Goal: Transaction & Acquisition: Purchase product/service

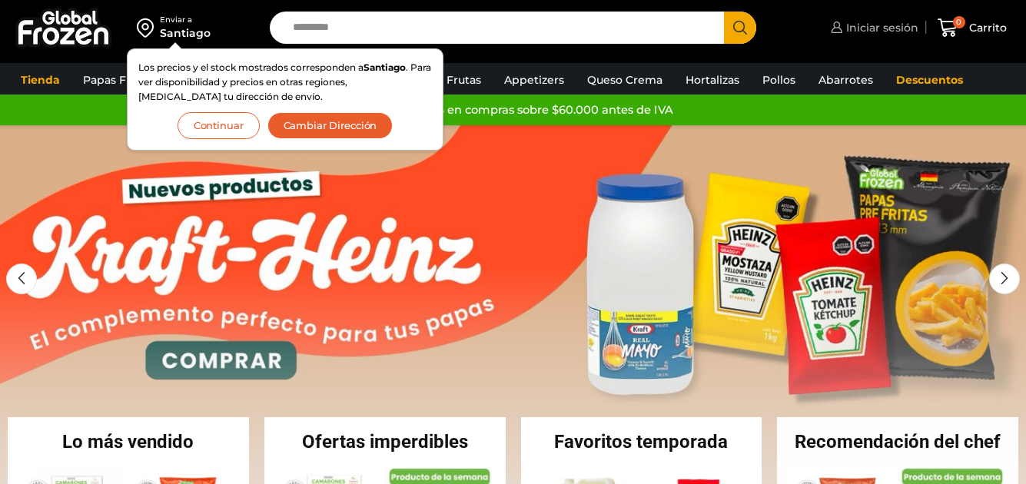
click at [869, 29] on span "Iniciar sesión" at bounding box center [880, 27] width 76 height 15
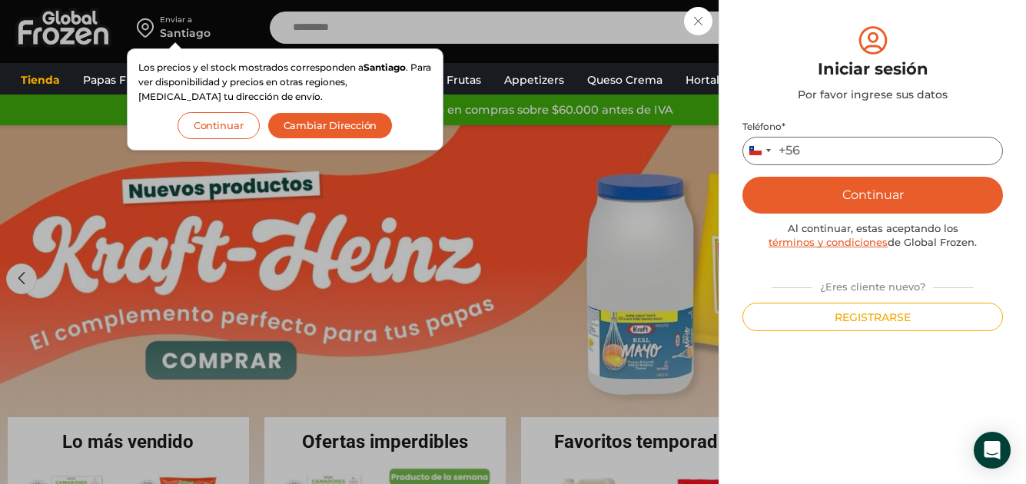
click at [814, 147] on input "Teléfono *" at bounding box center [872, 151] width 260 height 28
type input "*********"
click at [850, 196] on button "Continuar" at bounding box center [872, 195] width 260 height 37
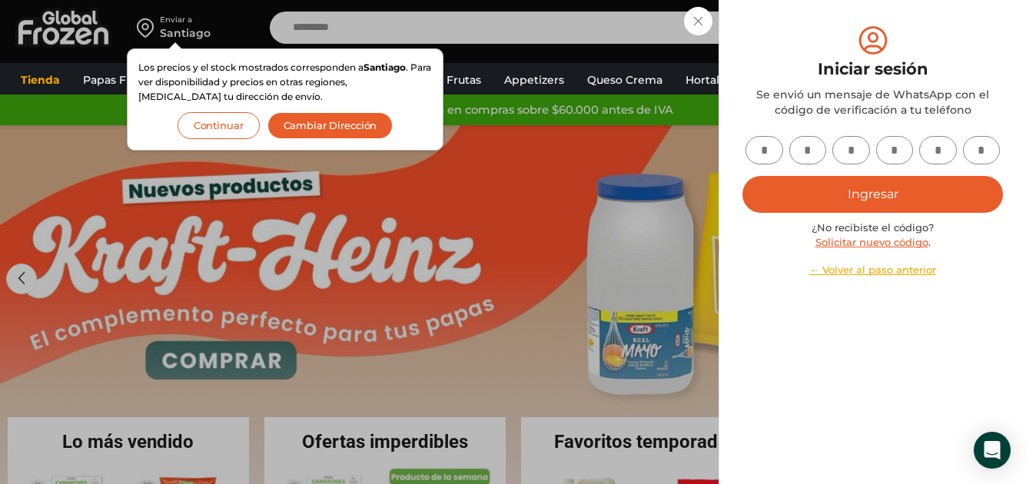
click at [770, 156] on input "text" at bounding box center [764, 150] width 38 height 28
type input "*"
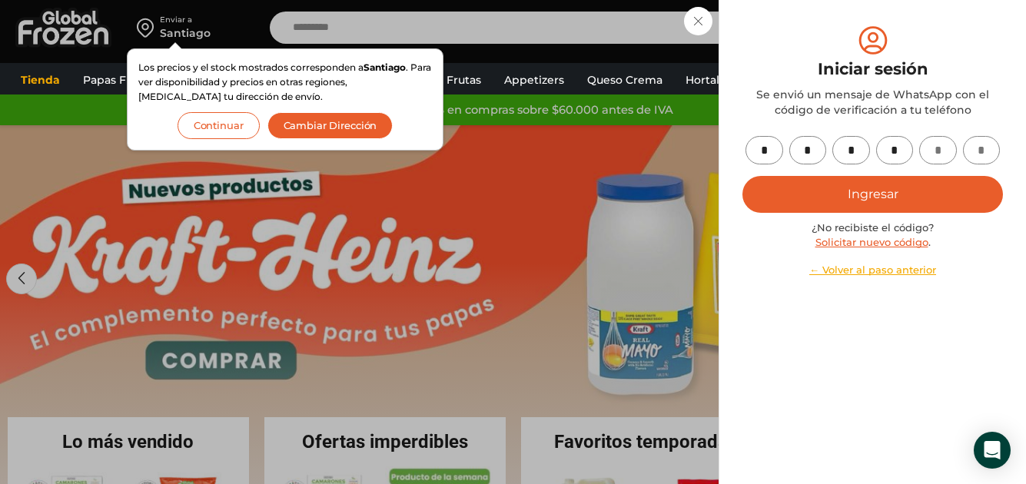
type input "*"
click at [871, 194] on button "Ingresar" at bounding box center [872, 194] width 260 height 37
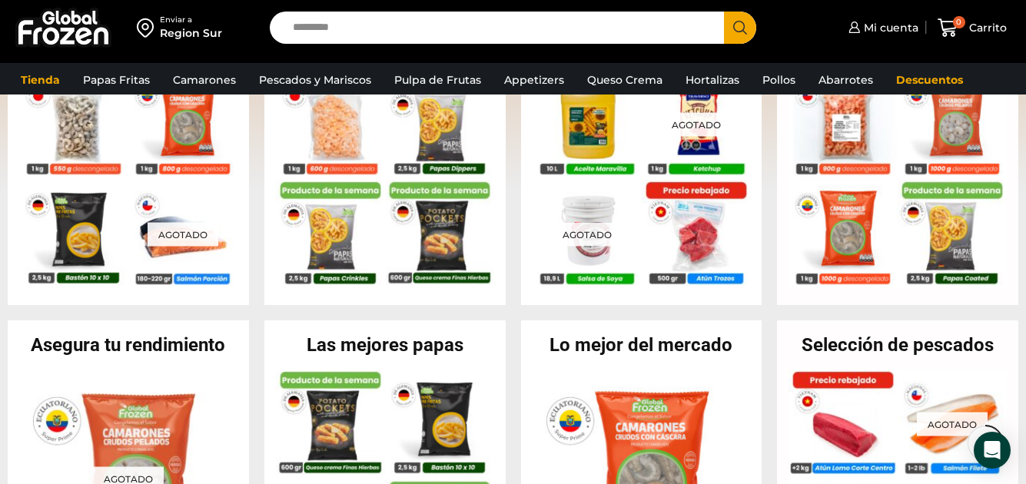
scroll to position [179, 0]
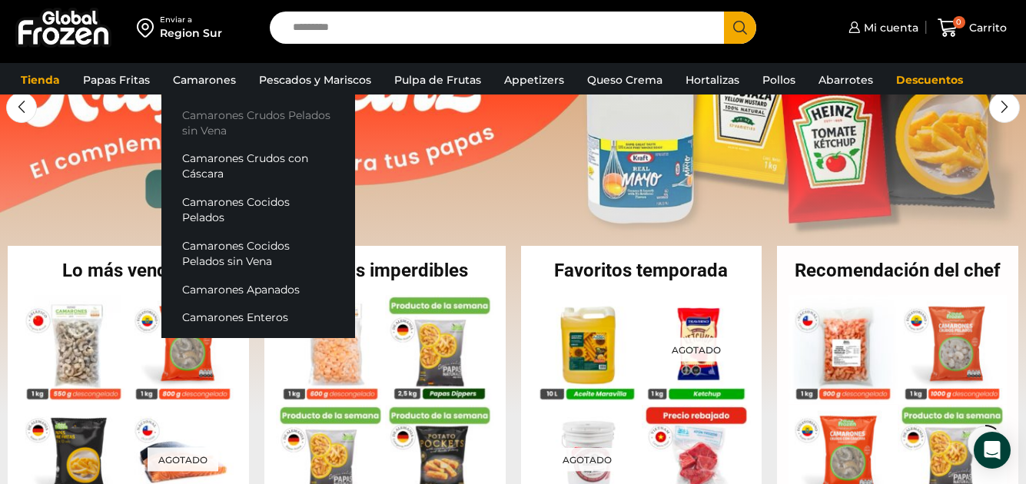
click at [210, 114] on link "Camarones Crudos Pelados sin Vena" at bounding box center [258, 123] width 194 height 44
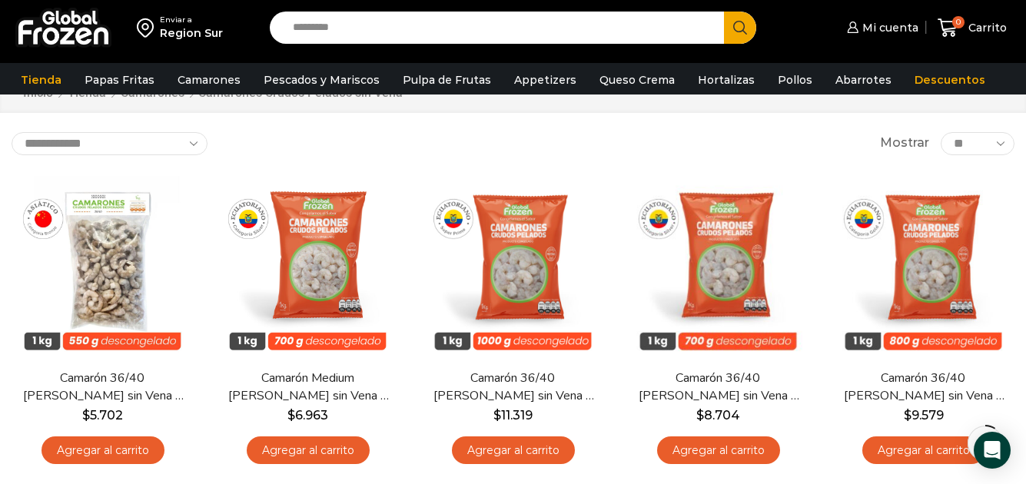
scroll to position [77, 0]
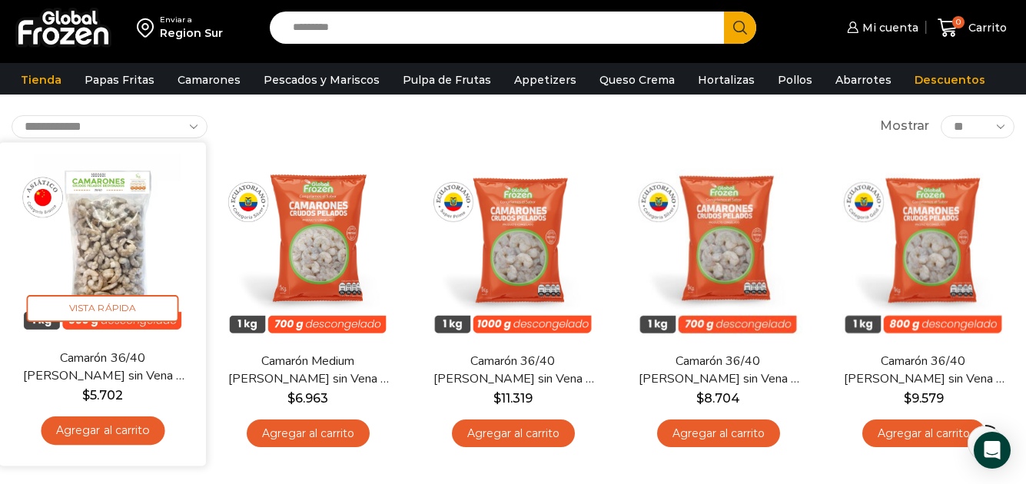
click at [109, 429] on link "Agregar al carrito" at bounding box center [103, 430] width 124 height 28
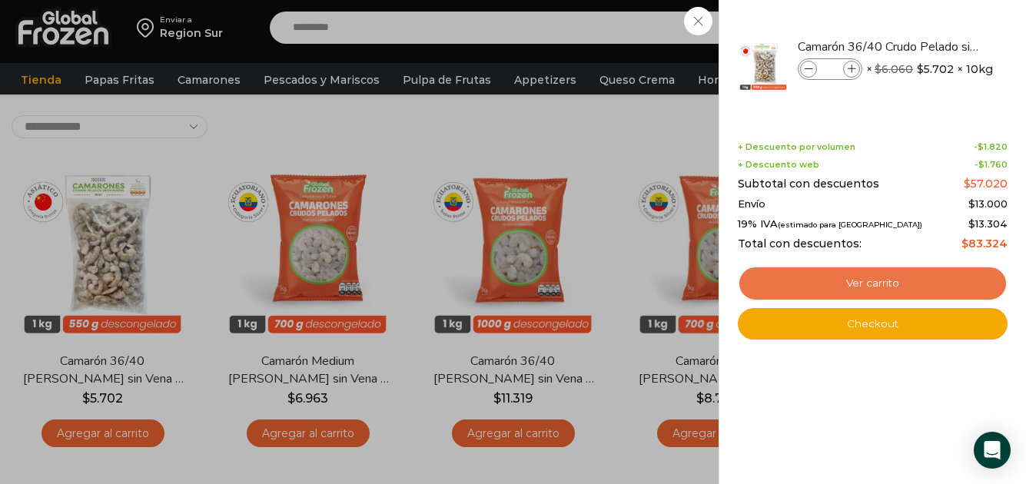
click at [876, 283] on link "Ver carrito" at bounding box center [872, 283] width 270 height 35
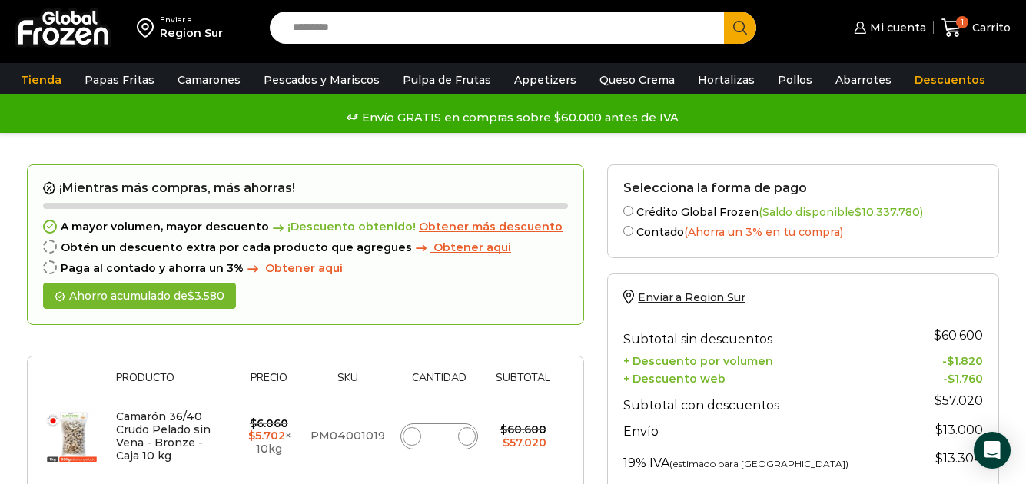
scroll to position [77, 0]
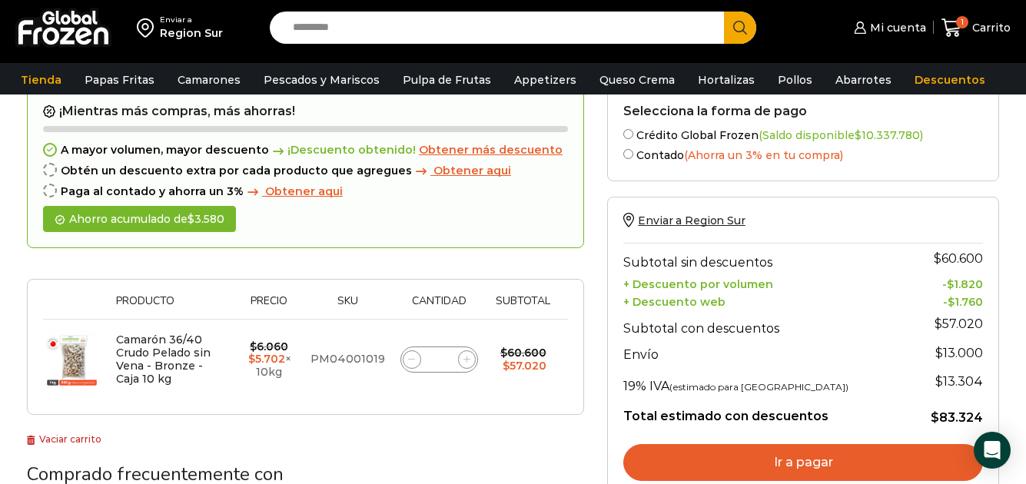
click at [452, 365] on div "Camarón 36/40 Crudo Pelado sin Vena - Bronze - Caja 10 kg cantidad *" at bounding box center [439, 359] width 78 height 26
click at [449, 361] on input "*" at bounding box center [440, 360] width 22 height 22
type input "**"
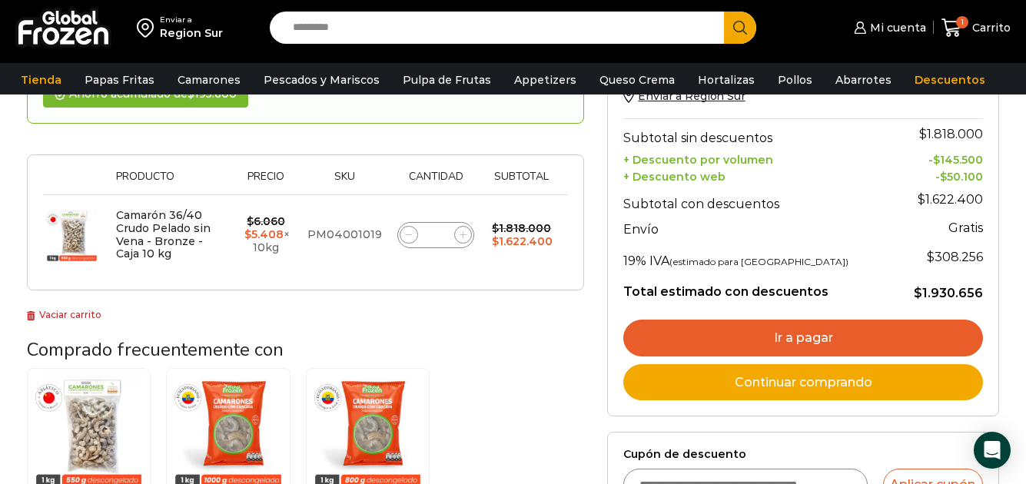
scroll to position [164, 0]
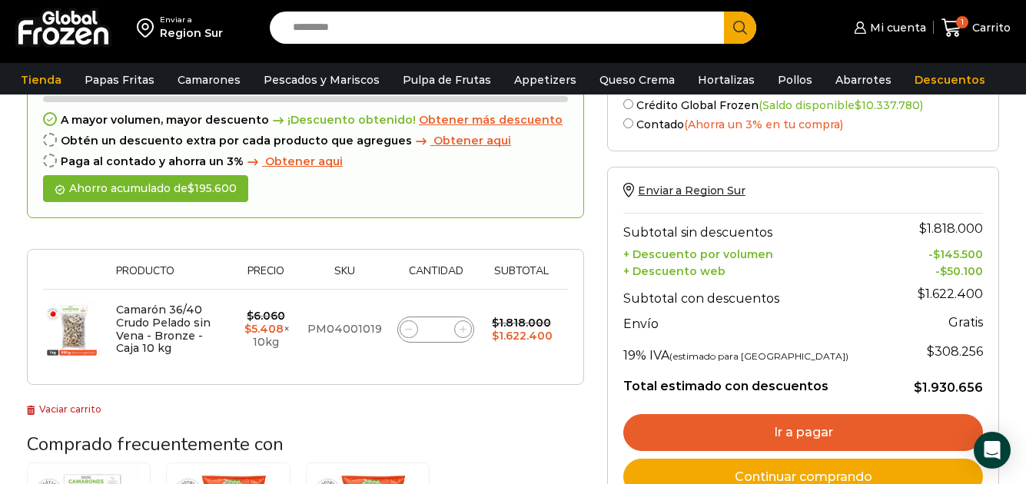
click at [452, 331] on div "Camarón 36/40 Crudo Pelado sin Vena - Bronze - Caja 10 kg cantidad **" at bounding box center [435, 330] width 77 height 26
click at [446, 330] on input "**" at bounding box center [436, 330] width 22 height 22
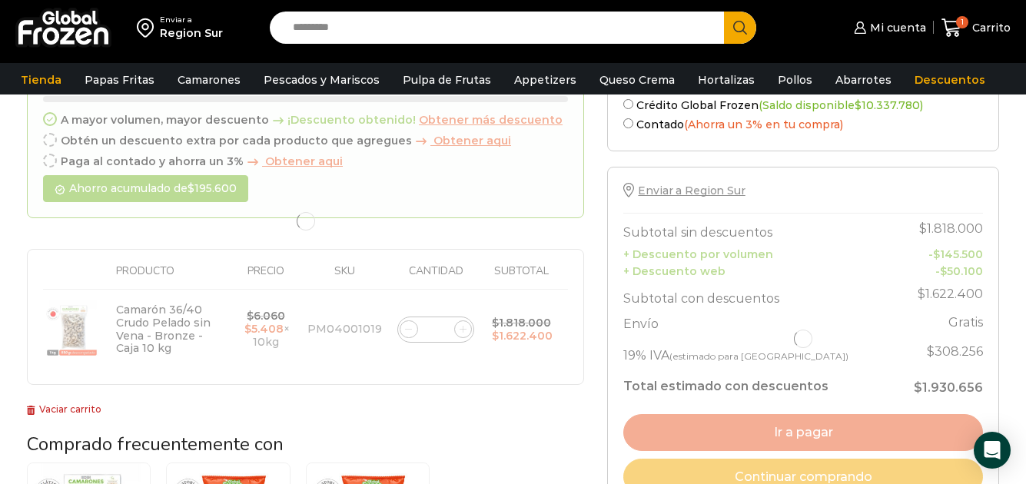
type input "**"
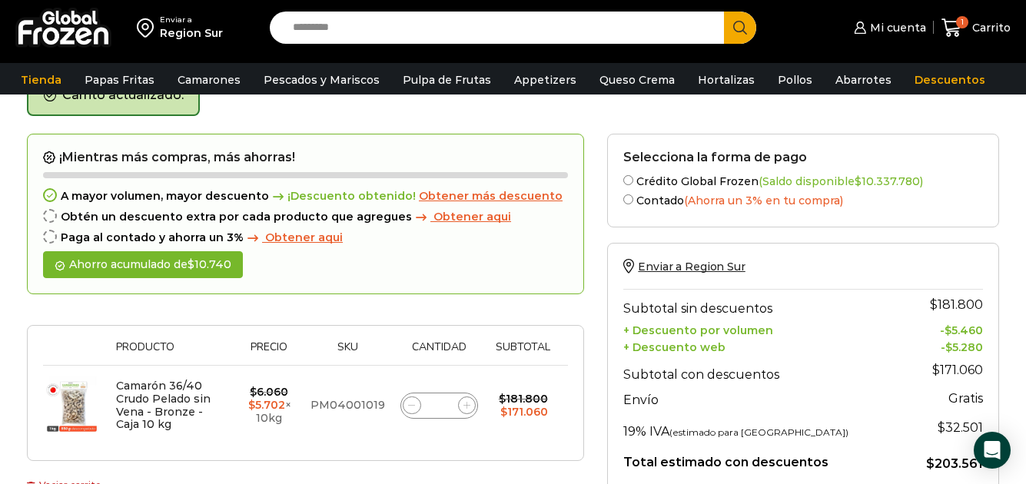
scroll to position [87, 0]
click at [445, 407] on input "*" at bounding box center [440, 407] width 22 height 22
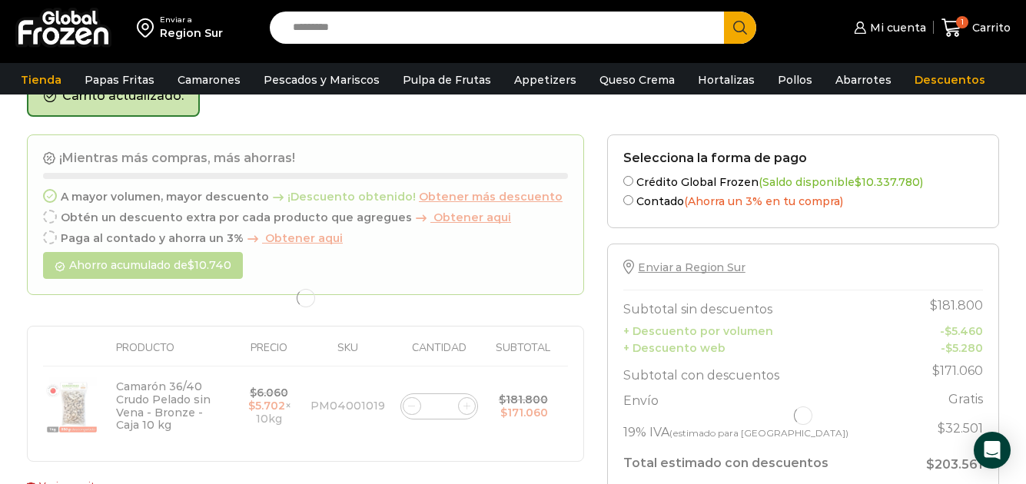
type input "**"
click at [480, 429] on div at bounding box center [305, 298] width 557 height 328
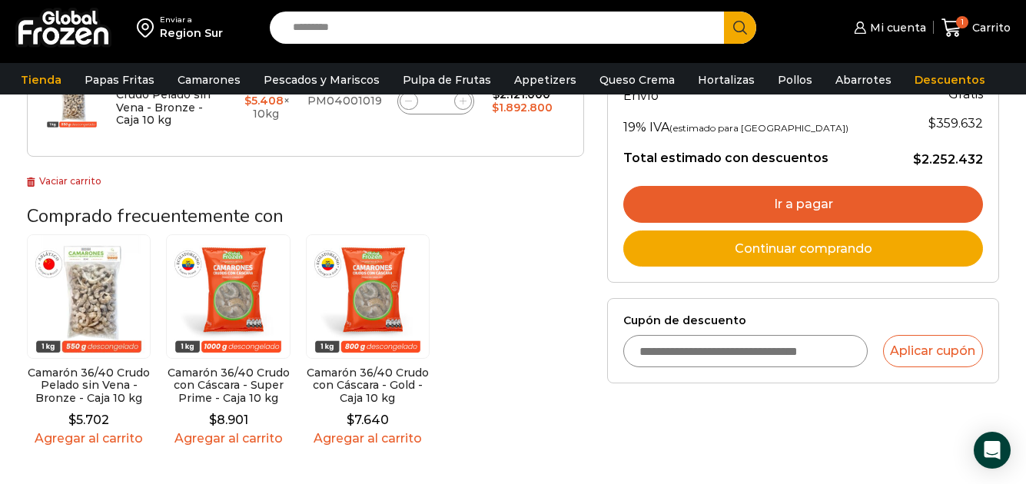
scroll to position [240, 0]
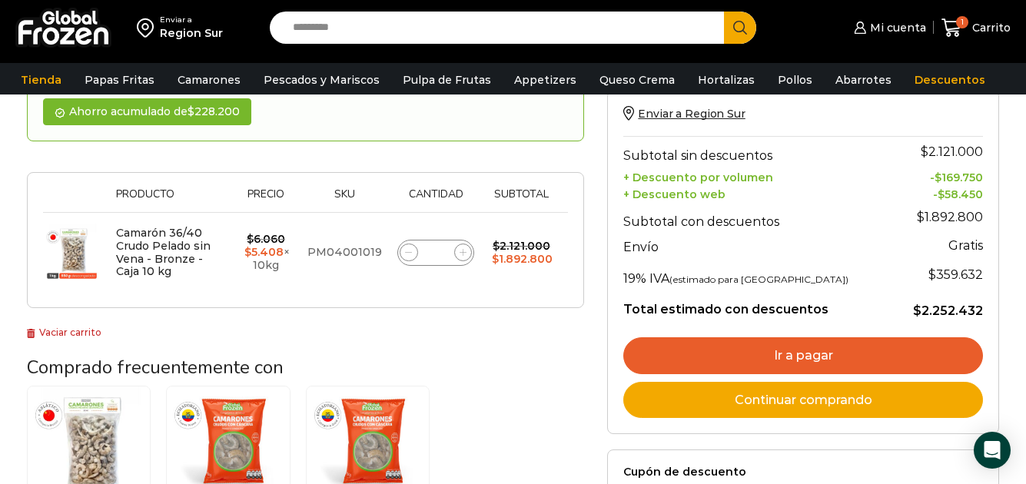
click at [796, 404] on link "Continuar comprando" at bounding box center [803, 400] width 360 height 37
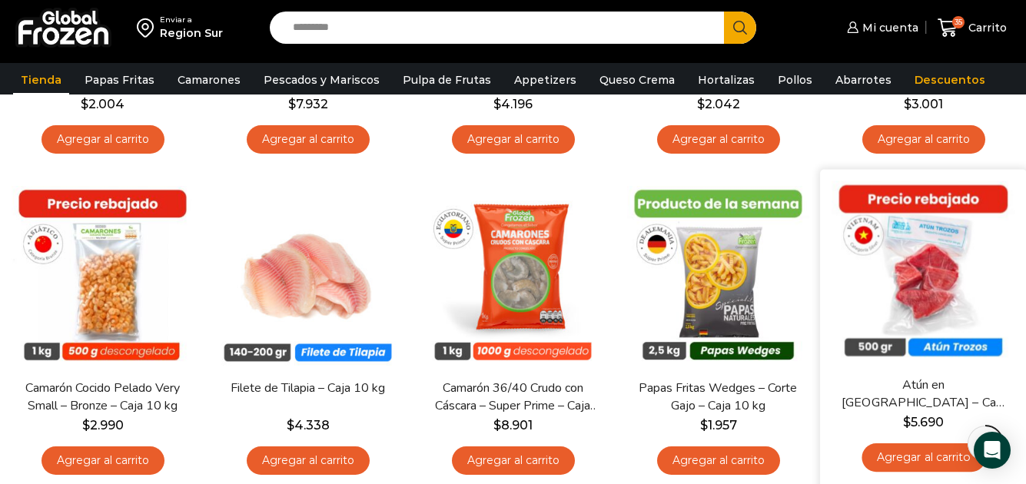
scroll to position [768, 0]
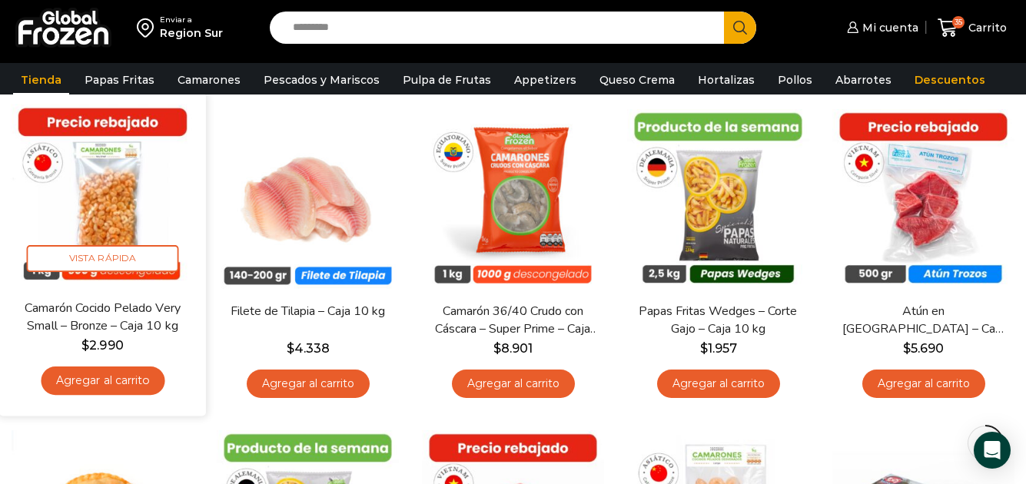
click at [94, 379] on link "Agregar al carrito" at bounding box center [103, 380] width 124 height 28
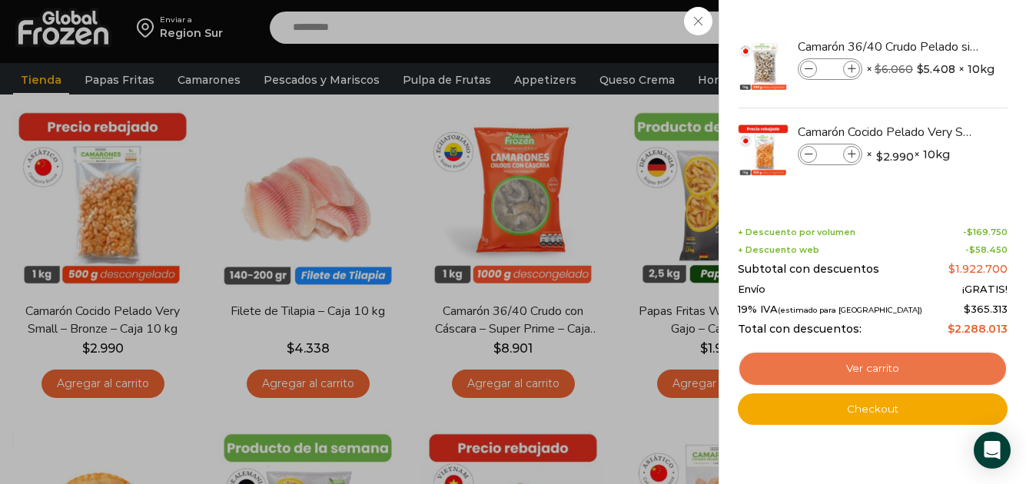
click at [852, 369] on link "Ver carrito" at bounding box center [872, 368] width 270 height 35
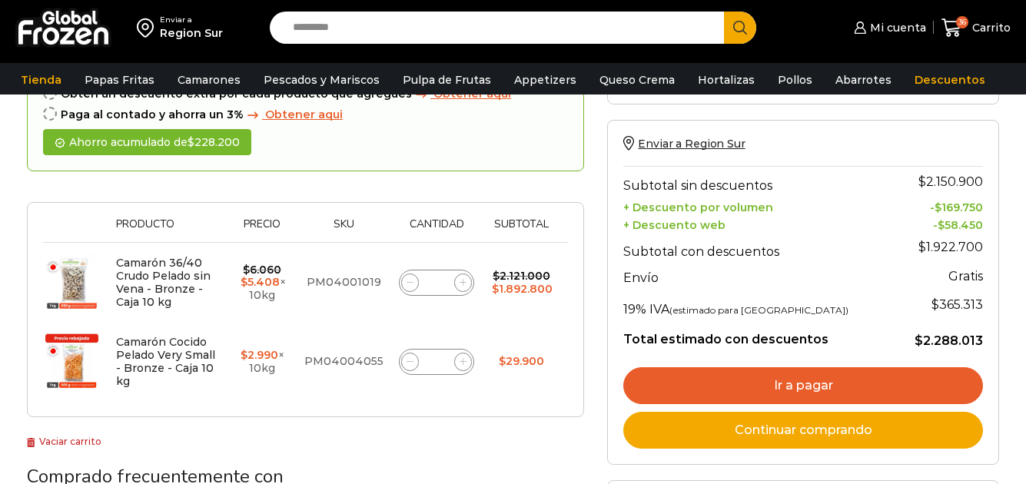
click at [446, 358] on input "*" at bounding box center [437, 362] width 22 height 22
type input "**"
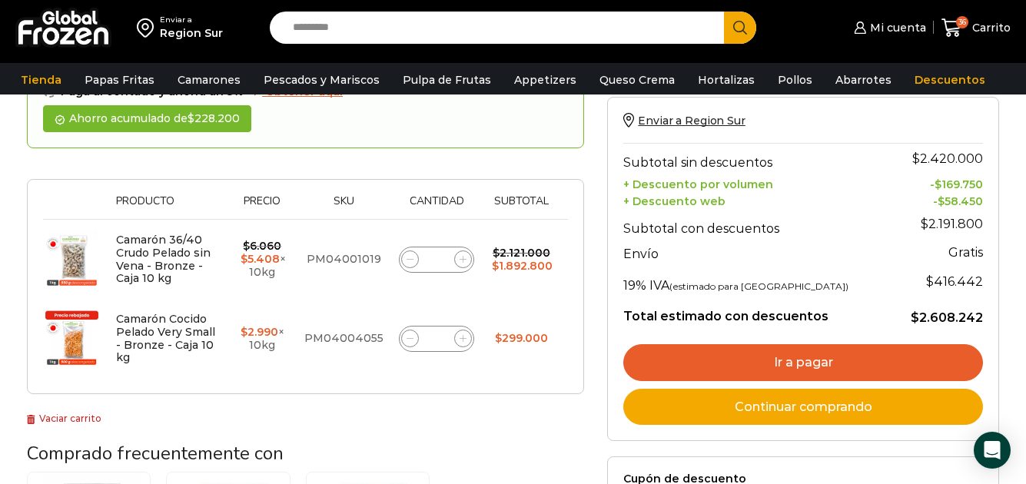
scroll to position [240, 0]
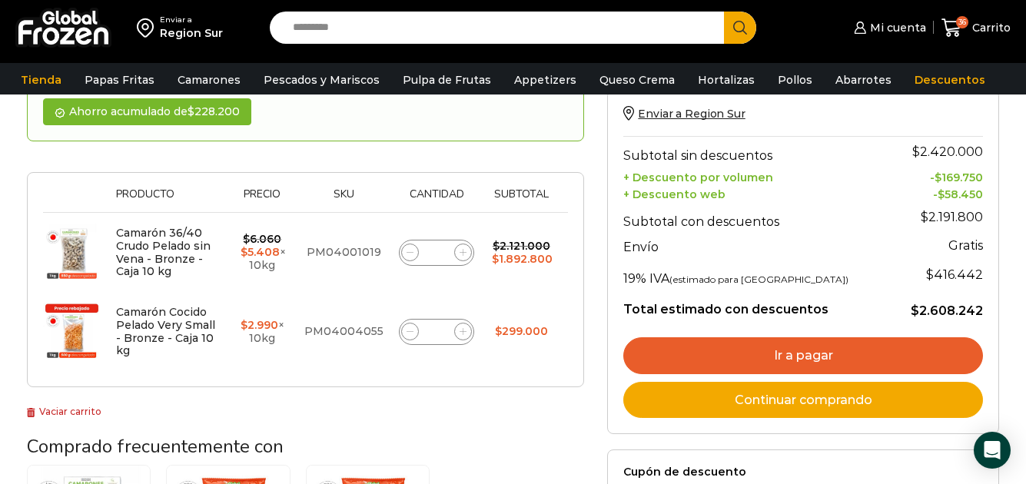
click at [496, 376] on div "Thumbnail image Producto Precio Sku Cantidad Subtotal Eliminar artículo Camarón…" at bounding box center [305, 279] width 557 height 215
click at [791, 403] on link "Continuar comprando" at bounding box center [803, 400] width 360 height 37
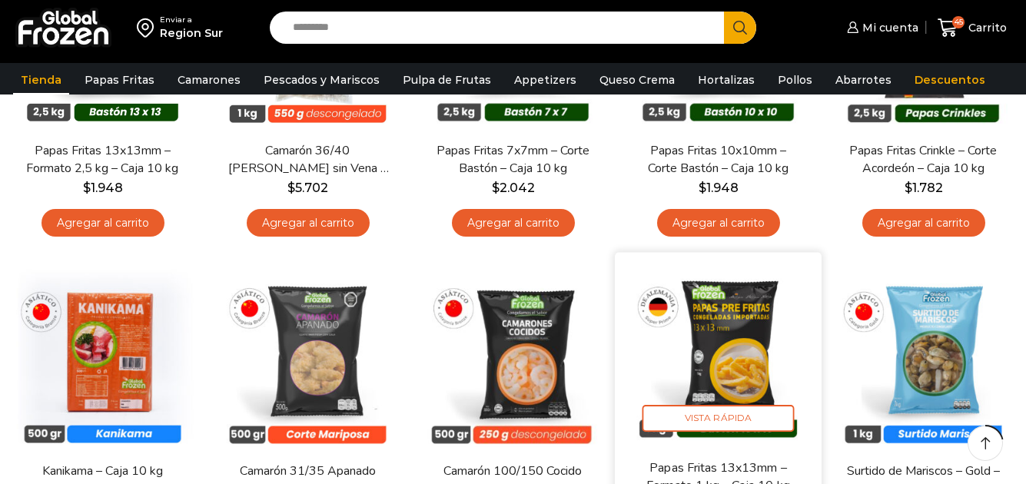
scroll to position [384, 0]
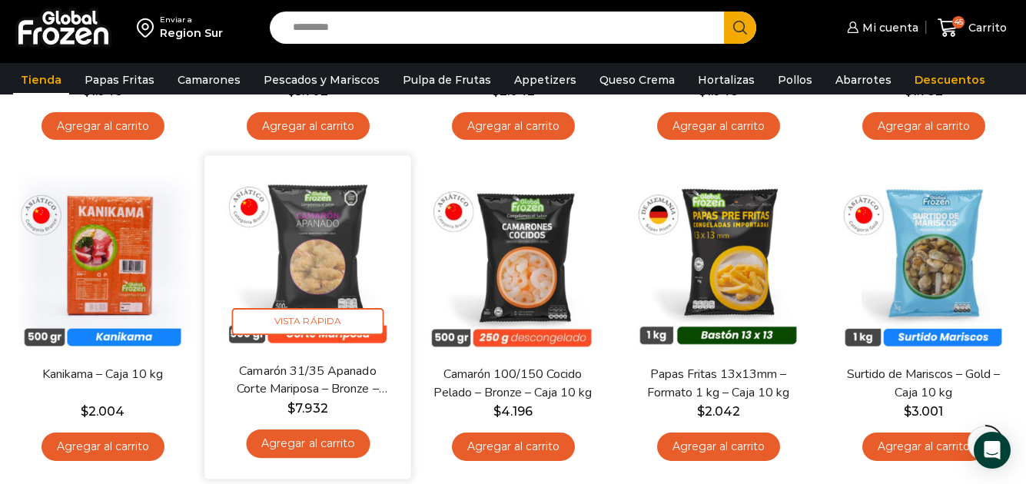
click at [309, 438] on link "Agregar al carrito" at bounding box center [308, 443] width 124 height 28
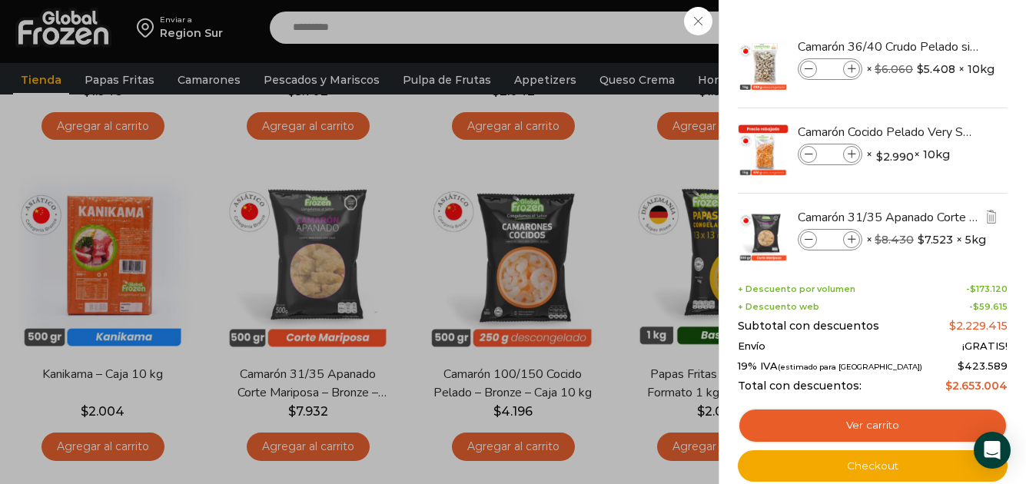
click at [835, 246] on input "*" at bounding box center [829, 239] width 23 height 17
type input "**"
click at [900, 282] on div "Shopping cart (46) + Descuento por volumen - $ 173.120 + Descuento web - $ 59.6…" at bounding box center [872, 371] width 270 height 220
click at [933, 25] on div "55 Carrito 55 55 Shopping Cart" at bounding box center [971, 28] width 77 height 36
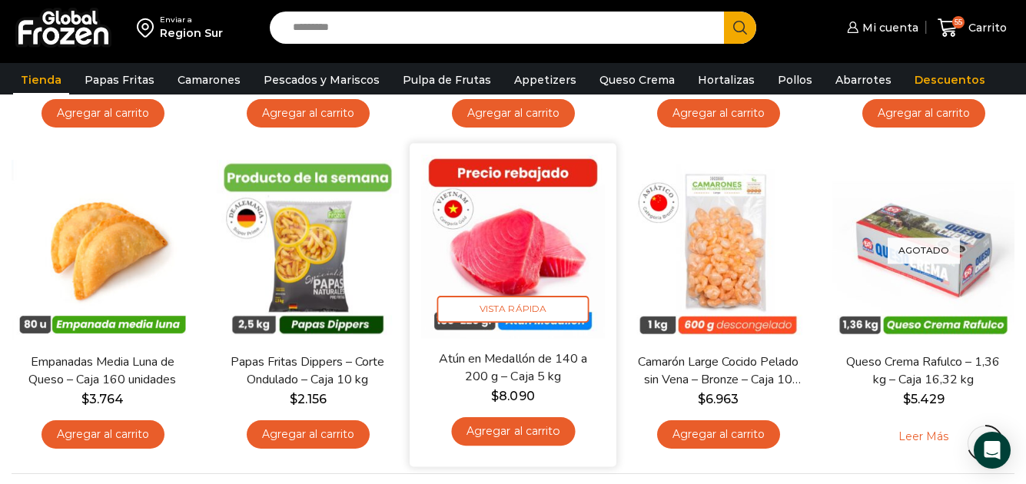
scroll to position [1076, 0]
